Goal: Task Accomplishment & Management: Use online tool/utility

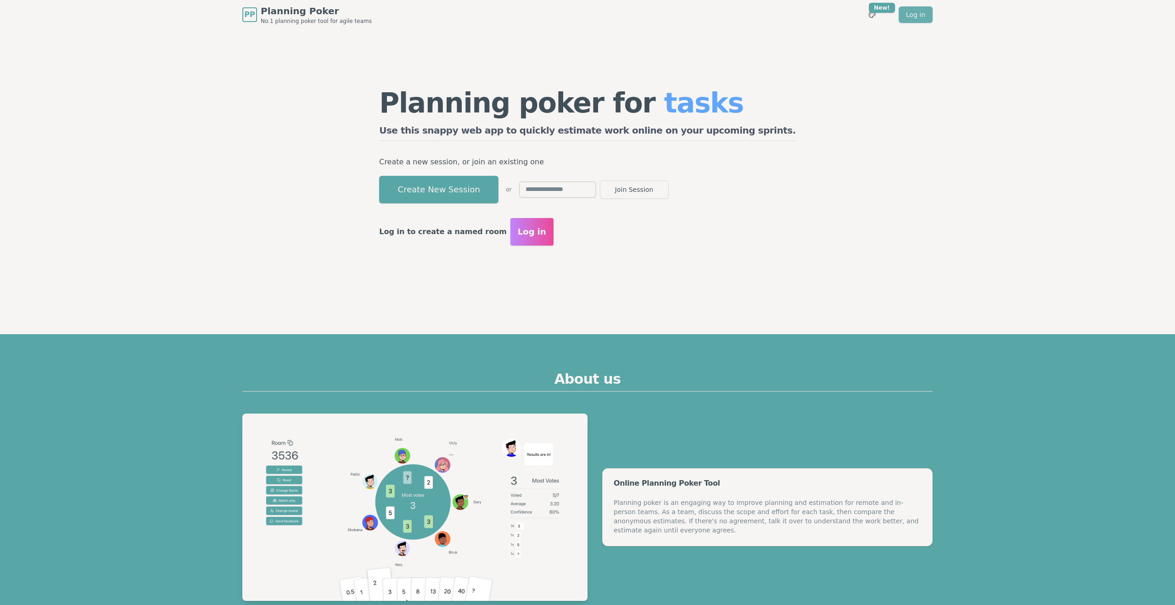
click at [915, 20] on link "Log in" at bounding box center [916, 14] width 34 height 17
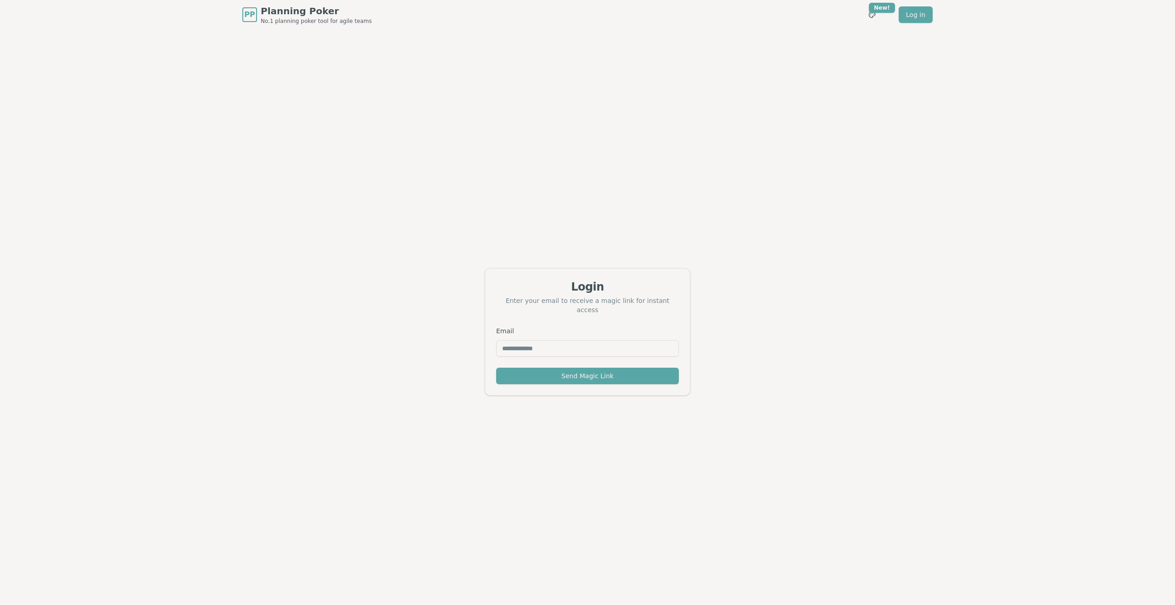
click at [556, 340] on input "Email" at bounding box center [587, 348] width 183 height 17
type input "**********"
click at [567, 368] on button "Send Magic Link" at bounding box center [587, 376] width 183 height 17
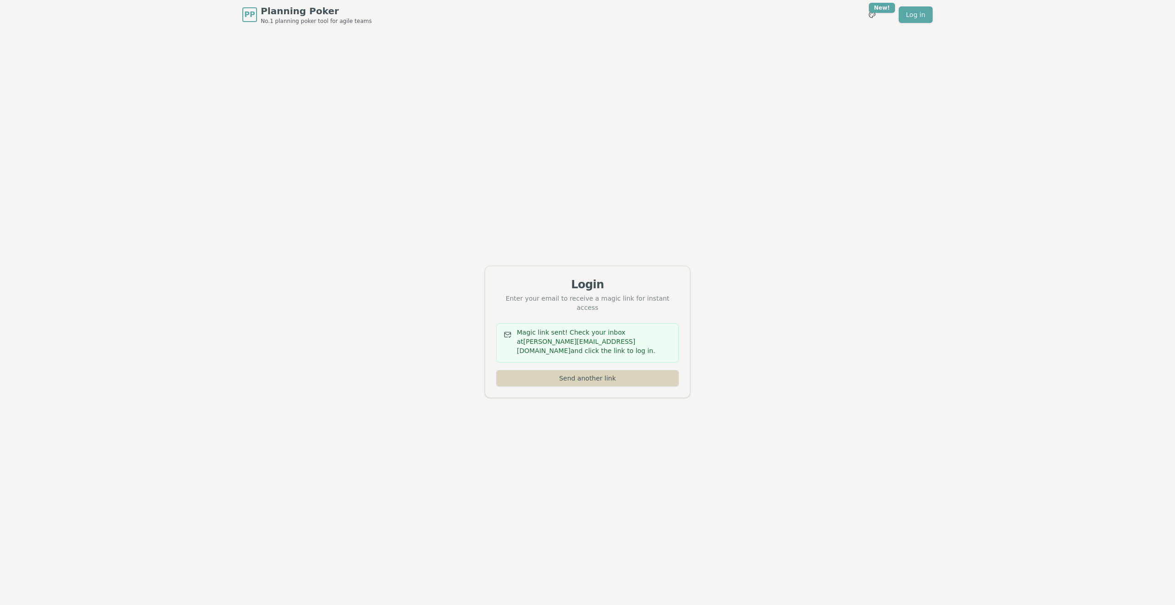
click at [590, 376] on button "Send another link" at bounding box center [587, 378] width 183 height 17
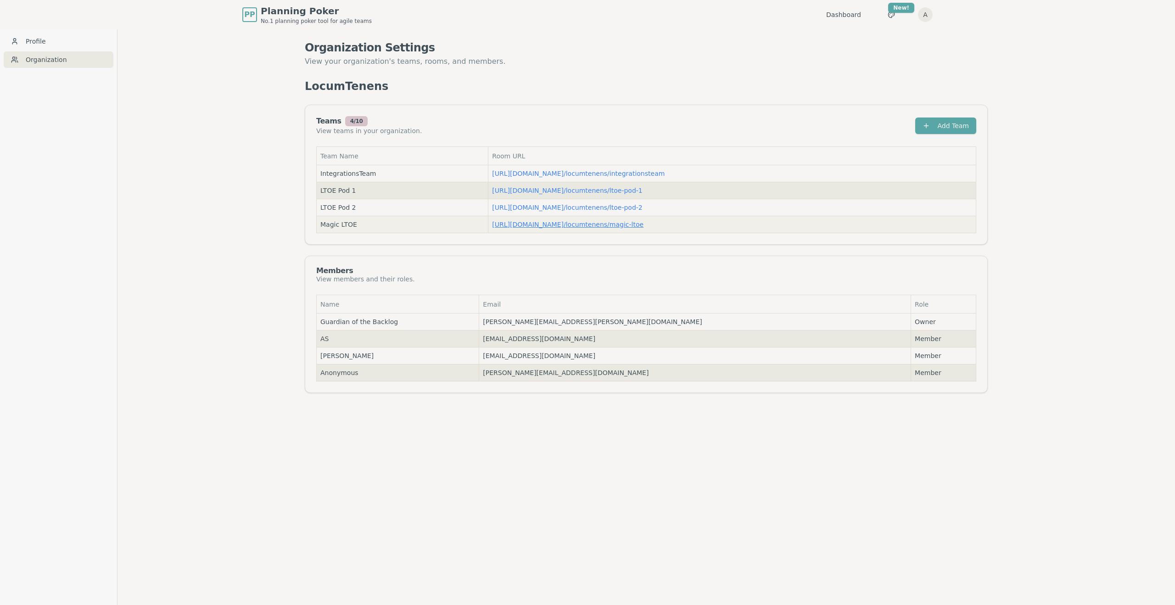
click at [615, 225] on link "https://planning-poker.com / locumtenens/magic-ltoe" at bounding box center [567, 224] width 151 height 7
